Goal: Information Seeking & Learning: Learn about a topic

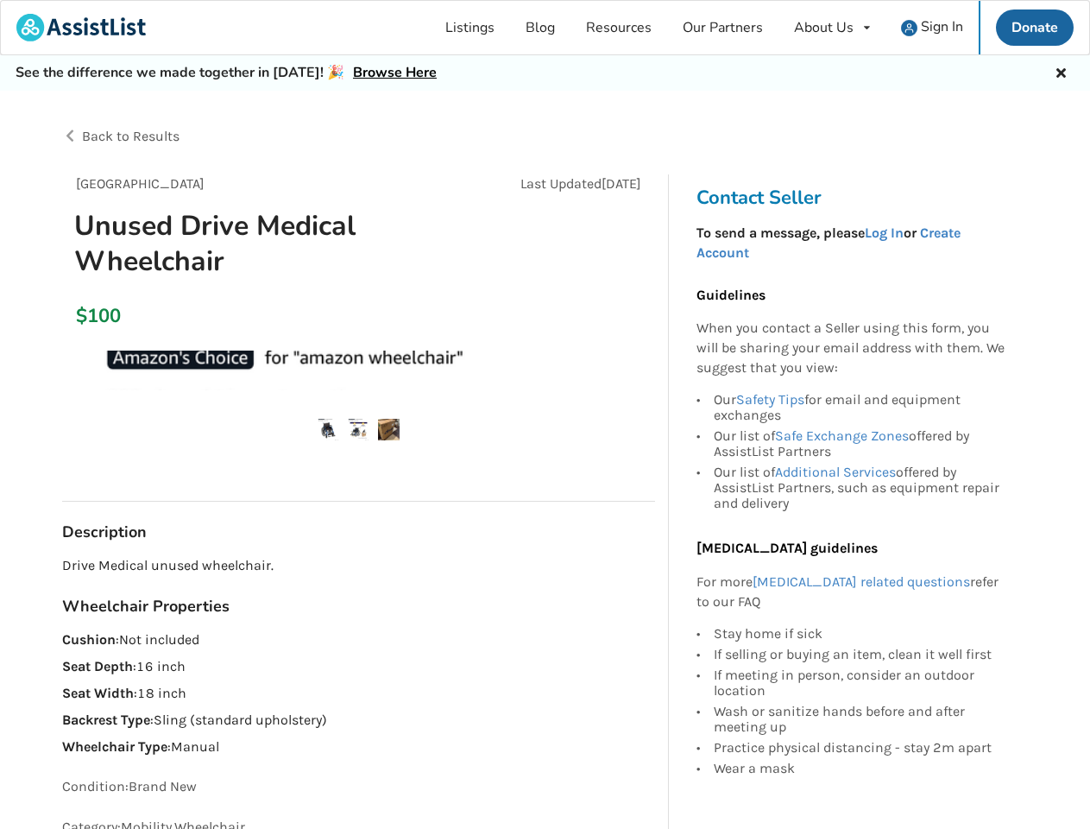
click at [832, 28] on div "About Us" at bounding box center [824, 28] width 60 height 14
click at [1061, 71] on icon at bounding box center [1061, 71] width 16 height 14
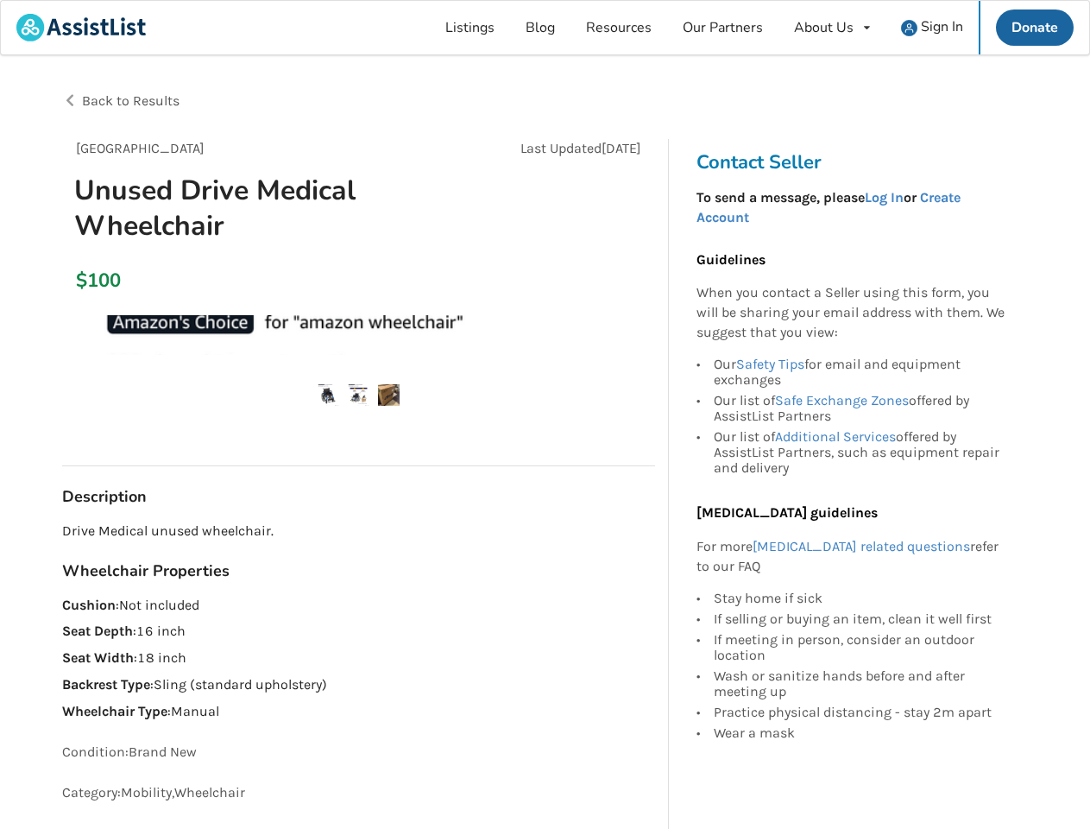
click at [304, 136] on div at bounding box center [545, 139] width 966 height 28
click at [328, 384] on img at bounding box center [329, 395] width 22 height 22
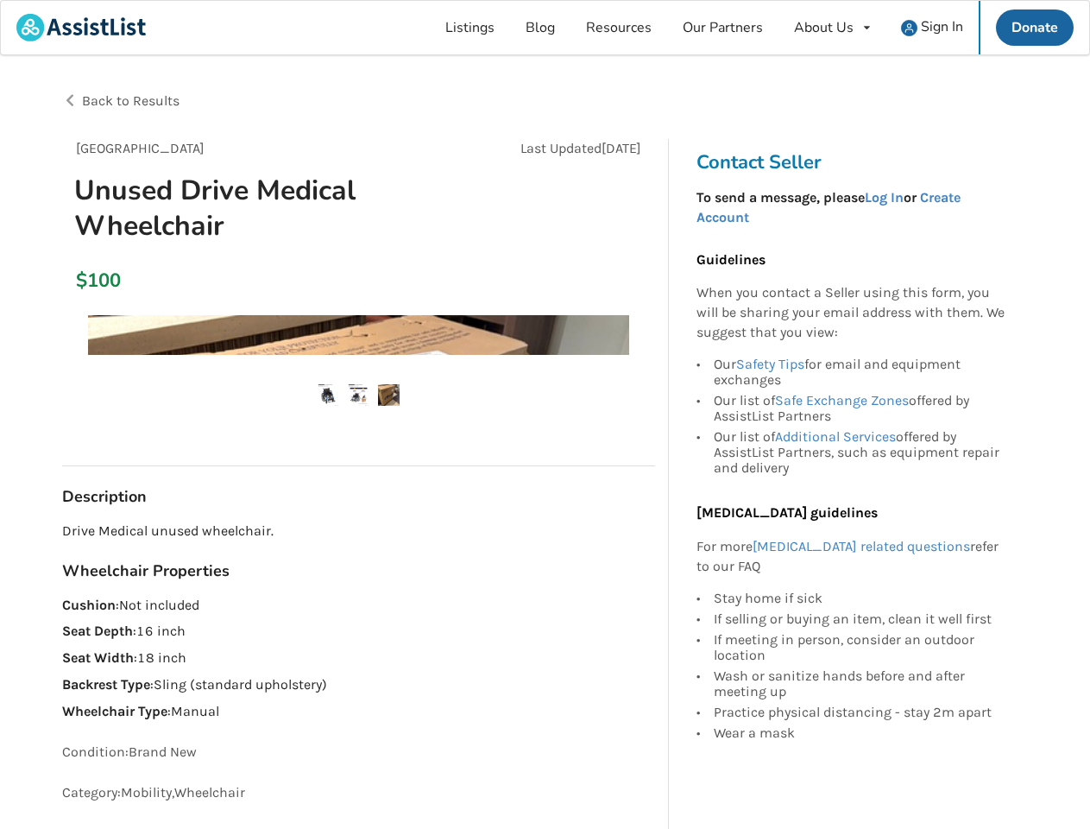
click at [358, 384] on img at bounding box center [359, 395] width 22 height 22
click at [388, 384] on img at bounding box center [389, 395] width 22 height 22
click at [860, 408] on link "Safe Exchange Zones" at bounding box center [842, 400] width 134 height 16
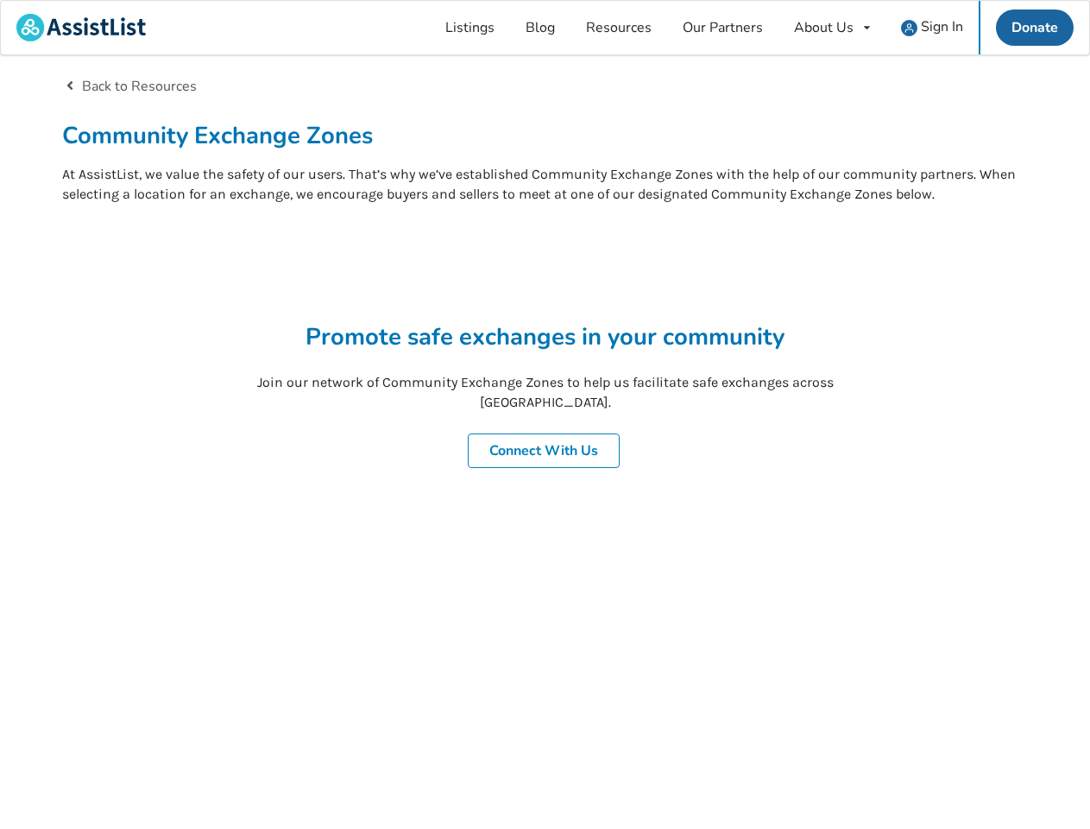
click at [860, 486] on div "Back to Resources Community Exchange Zones At AssistList, we value the safety o…" at bounding box center [545, 330] width 966 height 551
click at [860, 634] on div "Back to Resources Community Exchange Zones At AssistList, we value the safety o…" at bounding box center [545, 443] width 1090 height 777
click at [860, 654] on div "Back to Resources Community Exchange Zones At AssistList, we value the safety o…" at bounding box center [545, 443] width 1090 height 777
